Goal: Task Accomplishment & Management: Use online tool/utility

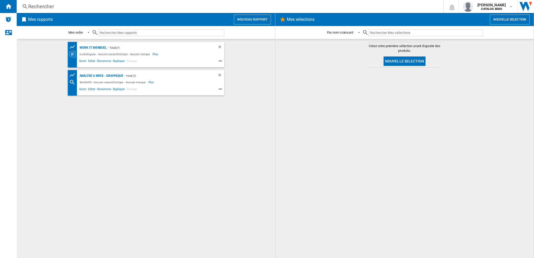
click at [250, 18] on button "Nouveau rapport" at bounding box center [252, 20] width 37 height 10
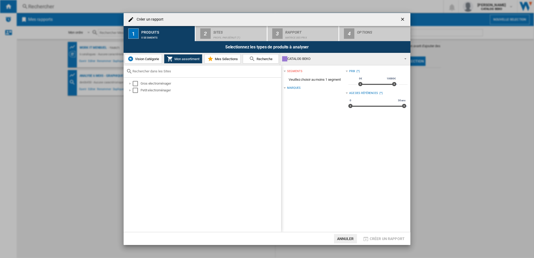
click at [268, 56] on button "Recherche" at bounding box center [261, 58] width 36 height 9
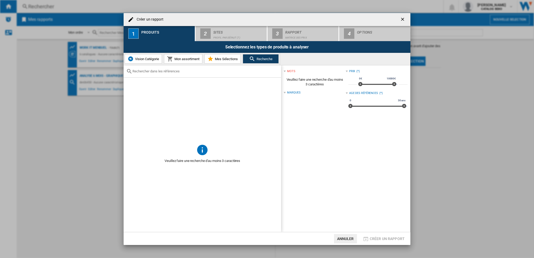
click at [174, 71] on input "text" at bounding box center [205, 71] width 146 height 4
paste input "BM34WFU48411"
type input "BM34WFU48411"
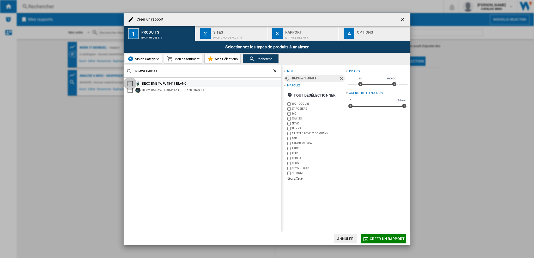
click at [130, 84] on div "Select" at bounding box center [129, 83] width 5 height 5
click at [234, 31] on div "Sites" at bounding box center [238, 30] width 51 height 5
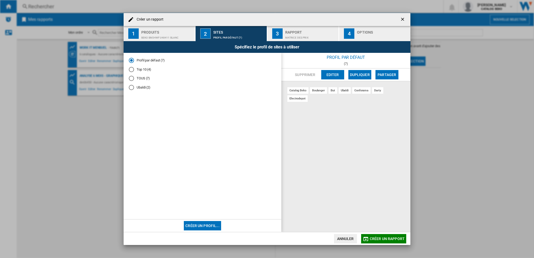
click at [146, 70] on md-radio-button "Top 10 (4)" at bounding box center [202, 69] width 147 height 5
click at [140, 80] on md-radio-button "TOUS (7)" at bounding box center [202, 78] width 147 height 5
click at [304, 36] on div "Matrice des prix" at bounding box center [310, 36] width 51 height 5
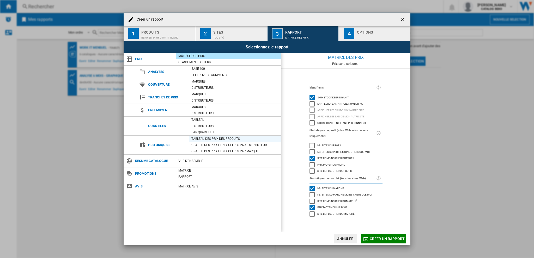
click at [212, 136] on div "Tableau des prix des produits" at bounding box center [235, 139] width 93 height 6
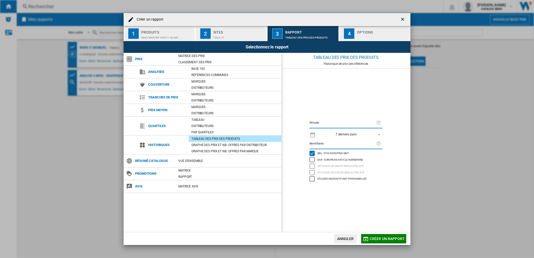
click at [340, 133] on div "7 derniers jours" at bounding box center [346, 135] width 21 height 4
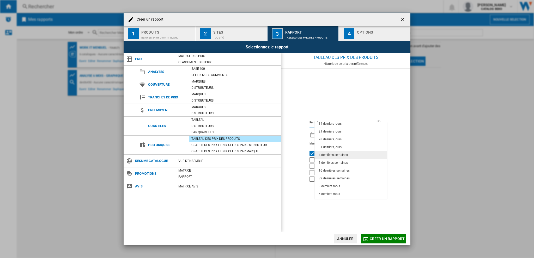
scroll to position [33, 0]
click at [342, 164] on div "32 dernières semaines" at bounding box center [334, 164] width 31 height 4
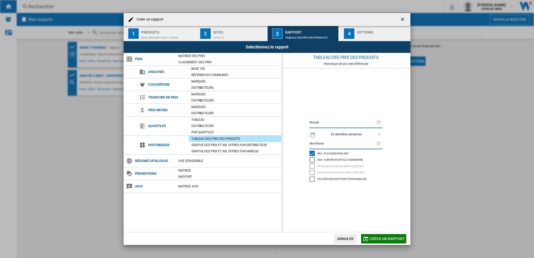
click at [349, 106] on div "Période 32 dernières semaines Identifiants SKU - Stock Keeping Unit EAN - Europ…" at bounding box center [345, 151] width 129 height 164
click at [357, 34] on div "button" at bounding box center [382, 36] width 51 height 5
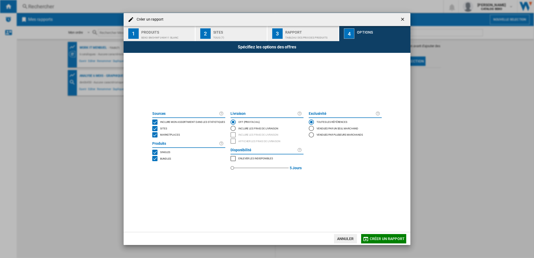
click at [173, 135] on span "Marketplaces" at bounding box center [170, 135] width 20 height 4
click at [382, 236] on button "Créer un rapport" at bounding box center [383, 238] width 45 height 9
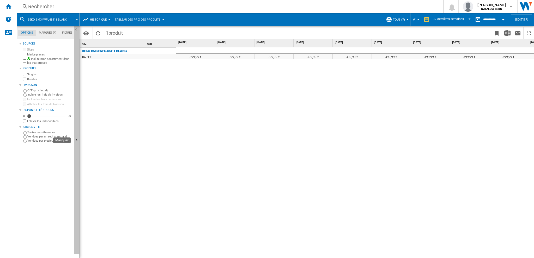
click at [77, 77] on button "Masquer" at bounding box center [76, 140] width 5 height 229
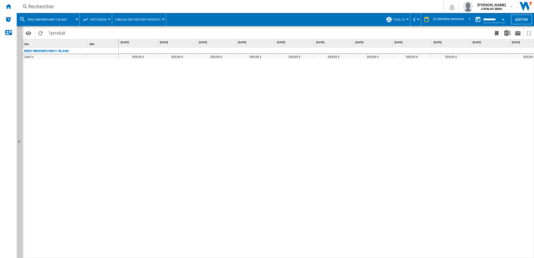
drag, startPoint x: 258, startPoint y: 57, endPoint x: 454, endPoint y: 71, distance: 196.0
click at [534, 60] on html "In order to access Insight, please log out and log in again OK NEW Rechercher R…" at bounding box center [267, 129] width 534 height 258
